Goal: Information Seeking & Learning: Learn about a topic

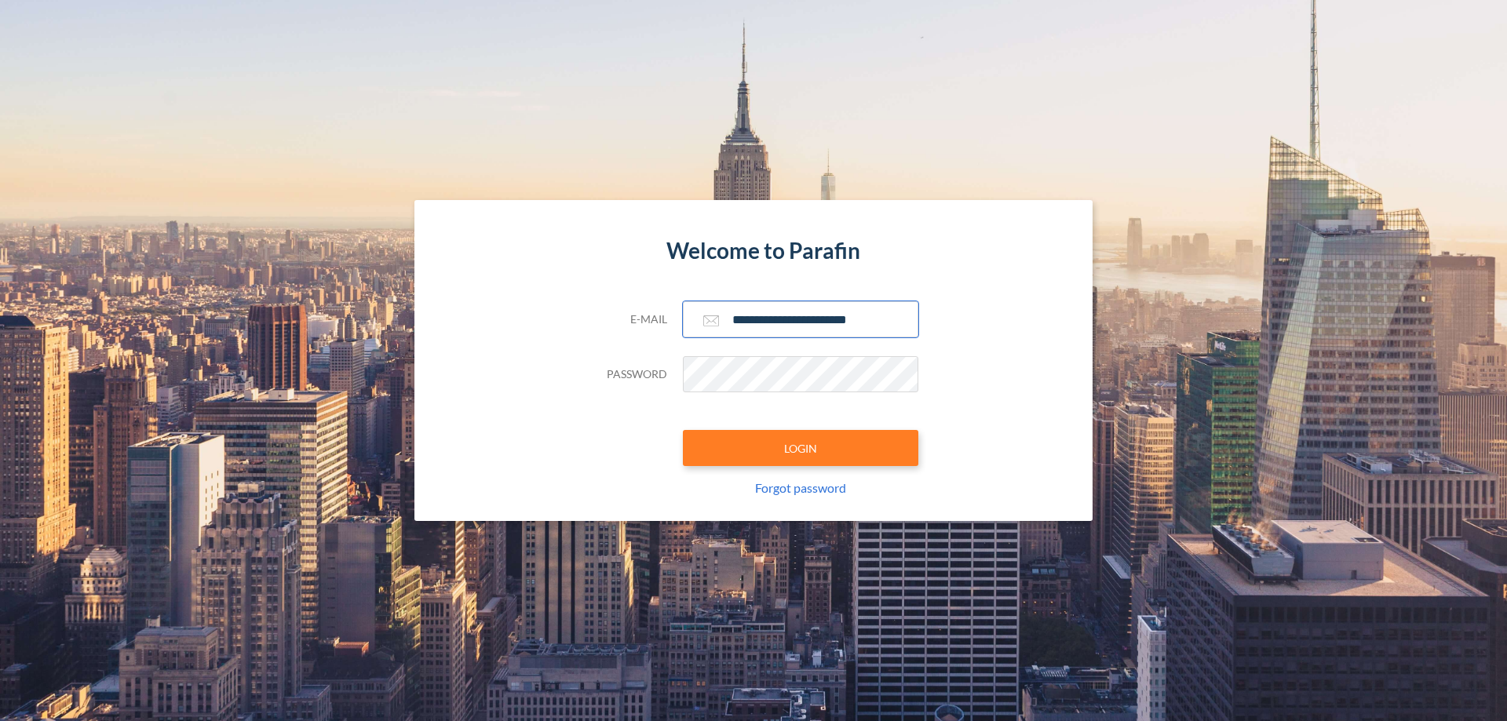
type input "**********"
click at [801, 448] on button "LOGIN" at bounding box center [801, 448] width 236 height 36
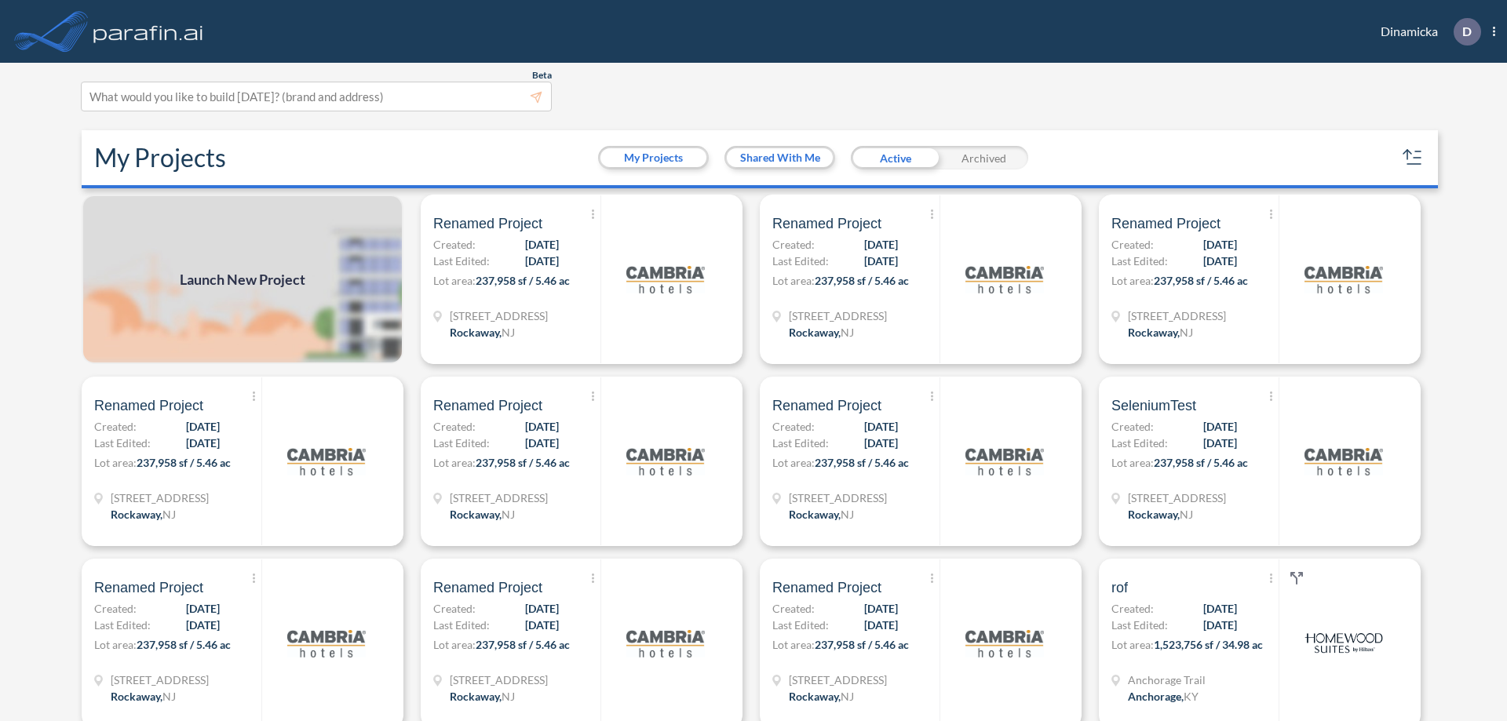
scroll to position [4, 0]
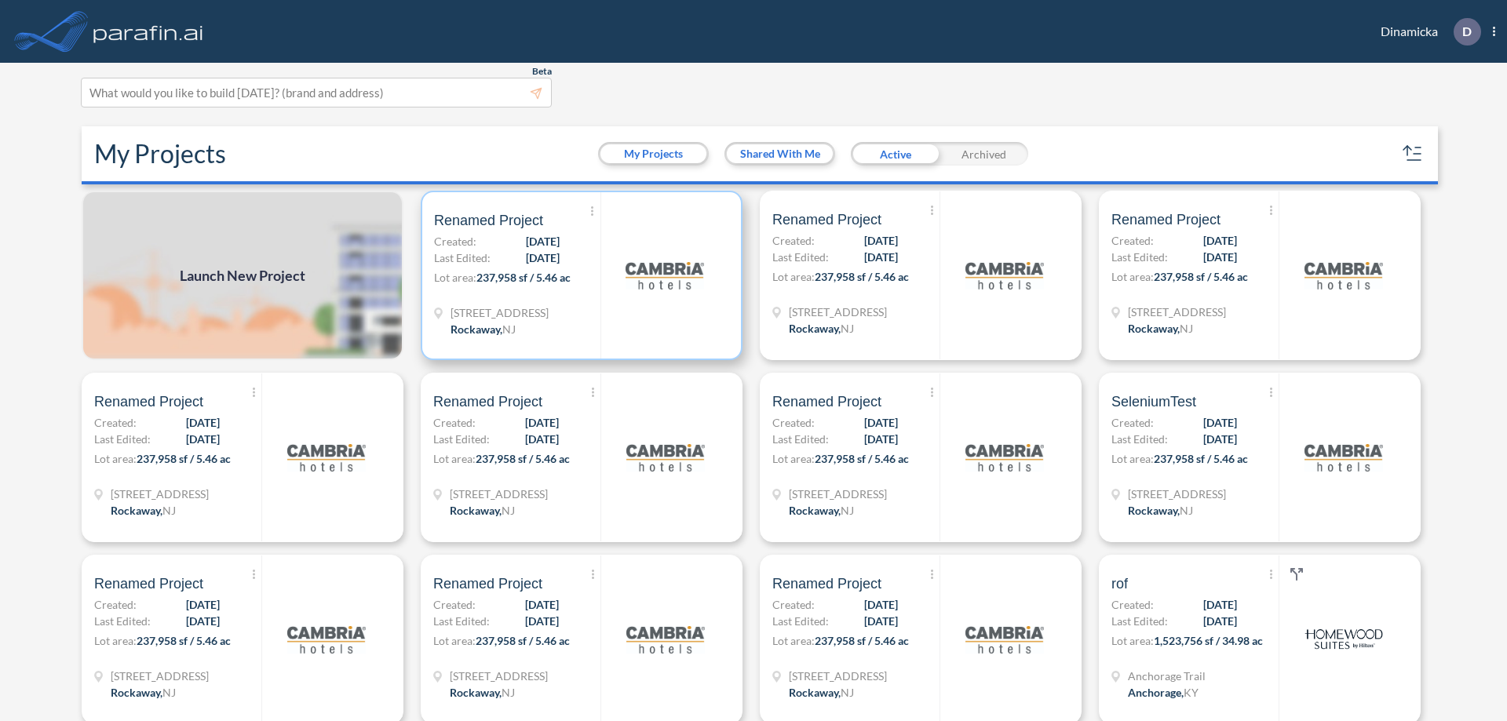
click at [579, 276] on p "Lot area: 237,958 sf / 5.46 ac" at bounding box center [517, 280] width 166 height 23
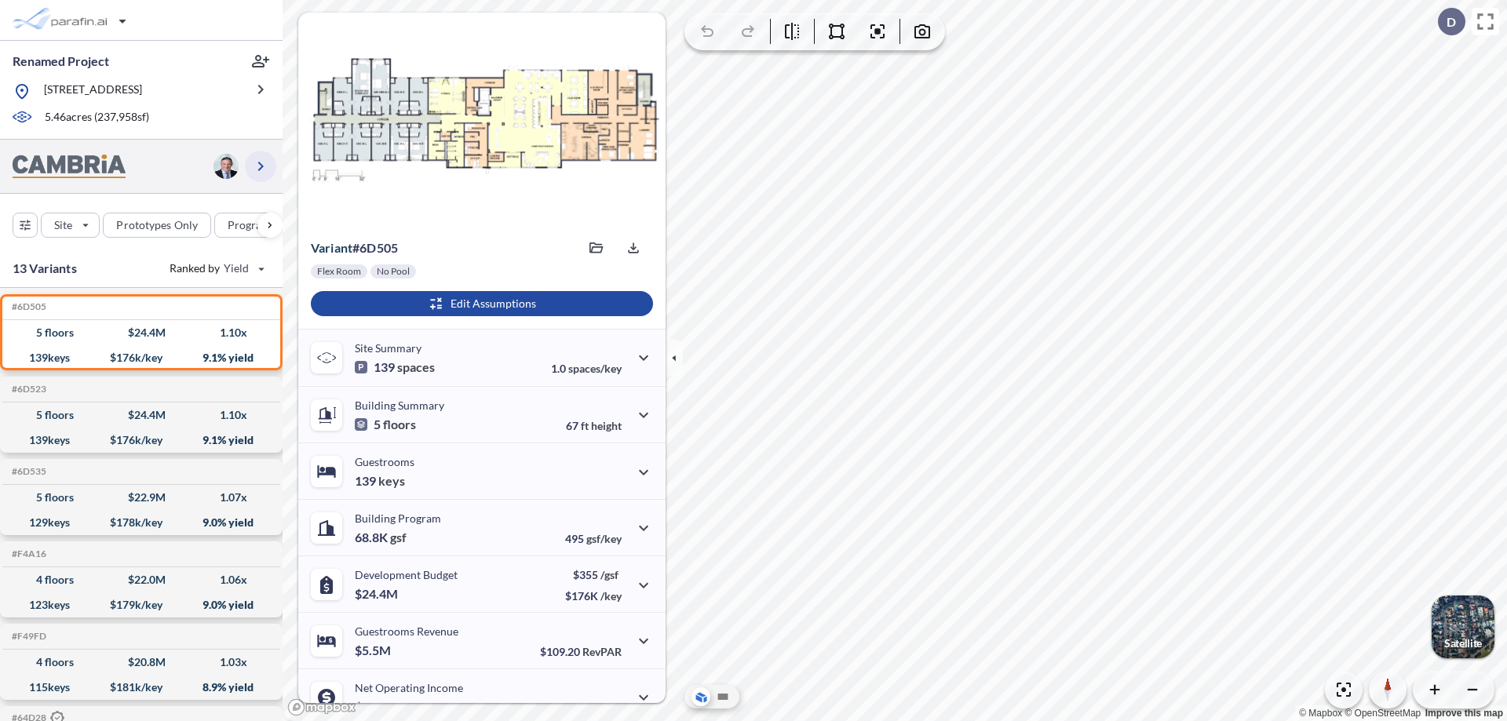
click at [261, 166] on icon "button" at bounding box center [260, 166] width 19 height 19
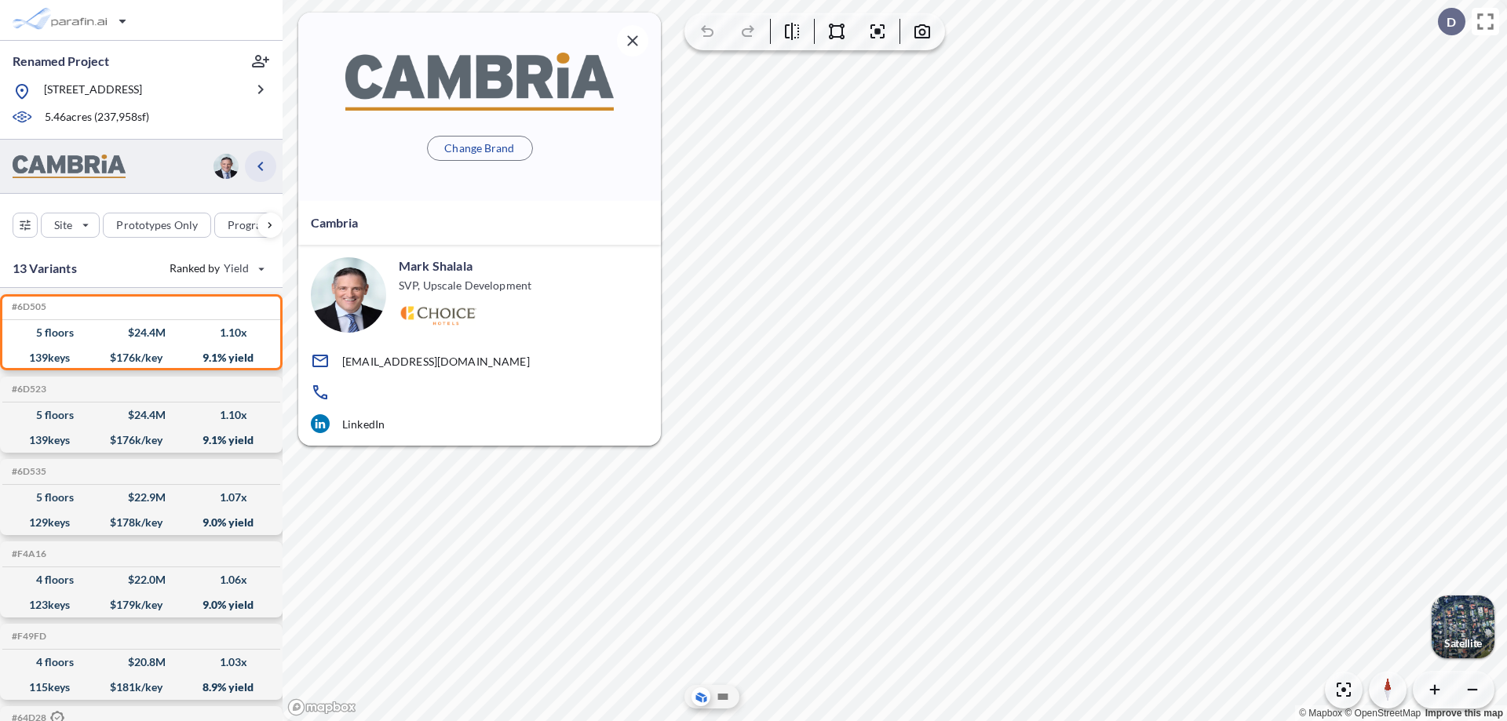
scroll to position [6, 0]
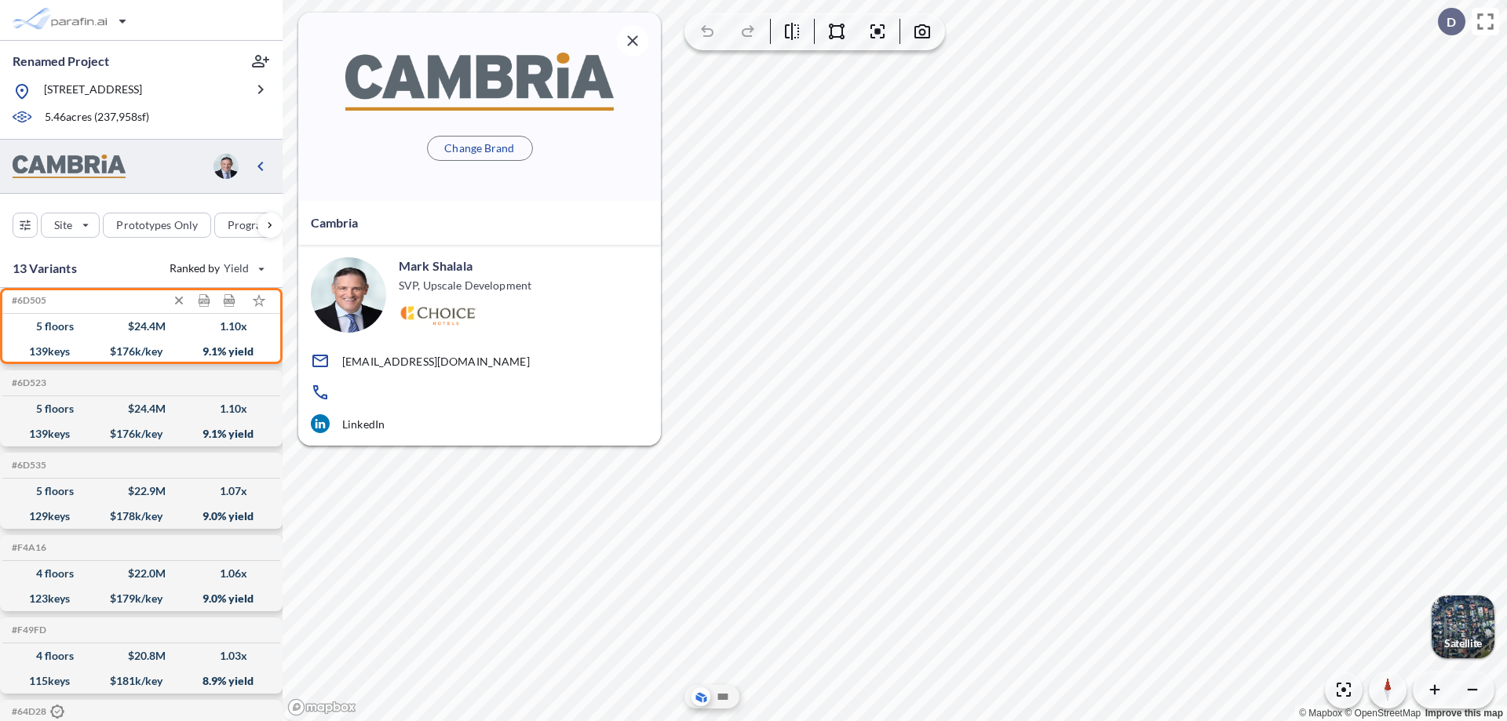
click at [141, 327] on div "$ 24.4 M" at bounding box center [147, 327] width 38 height 0
